Goal: Navigation & Orientation: Go to known website

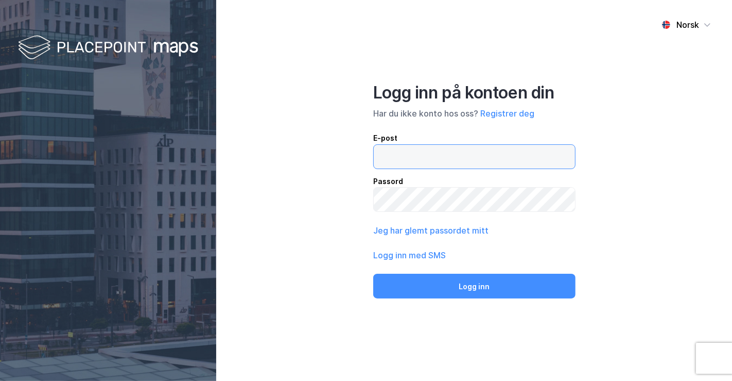
click at [409, 161] on input "email" at bounding box center [474, 157] width 201 height 24
type input "[PERSON_NAME][EMAIL_ADDRESS][DOMAIN_NAME]"
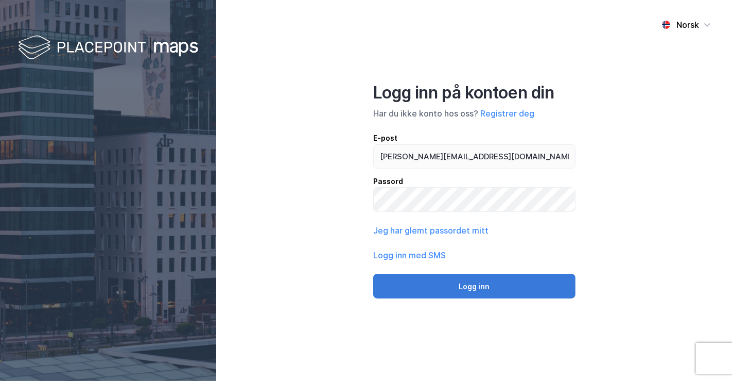
click at [502, 292] on button "Logg inn" at bounding box center [474, 285] width 202 height 25
